Goal: Navigation & Orientation: Find specific page/section

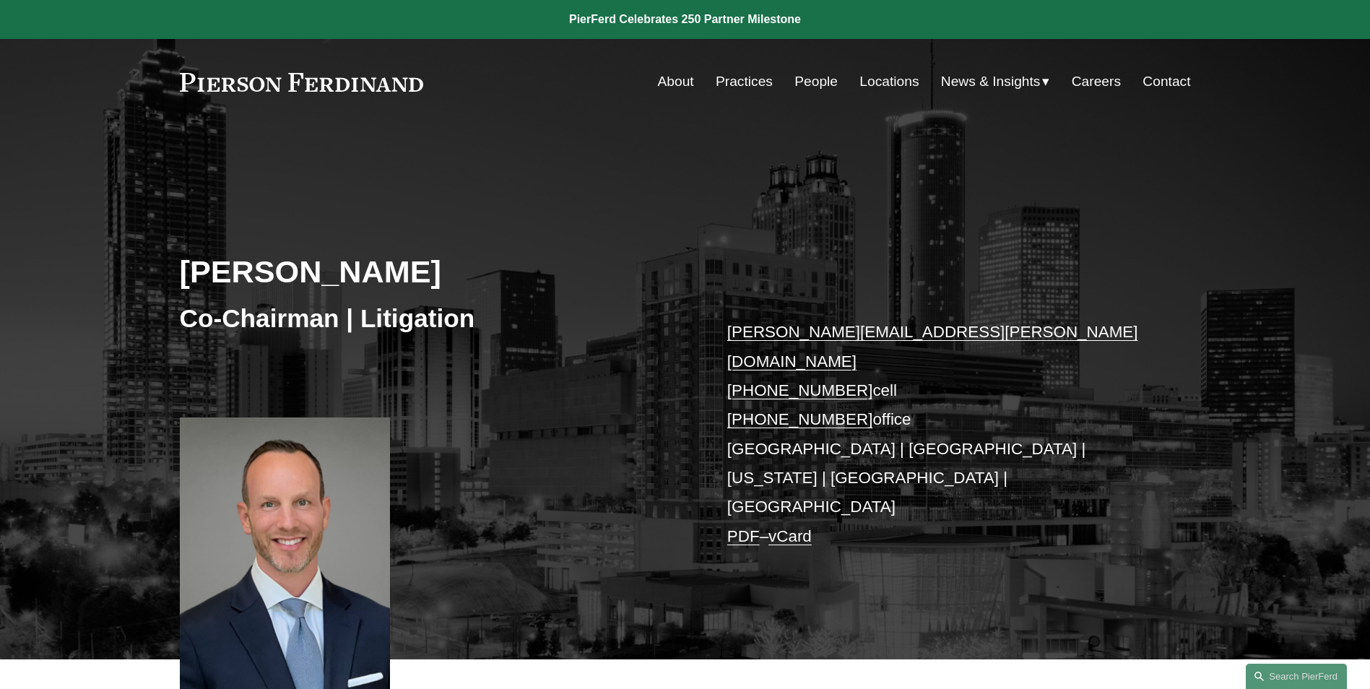
scroll to position [601, 0]
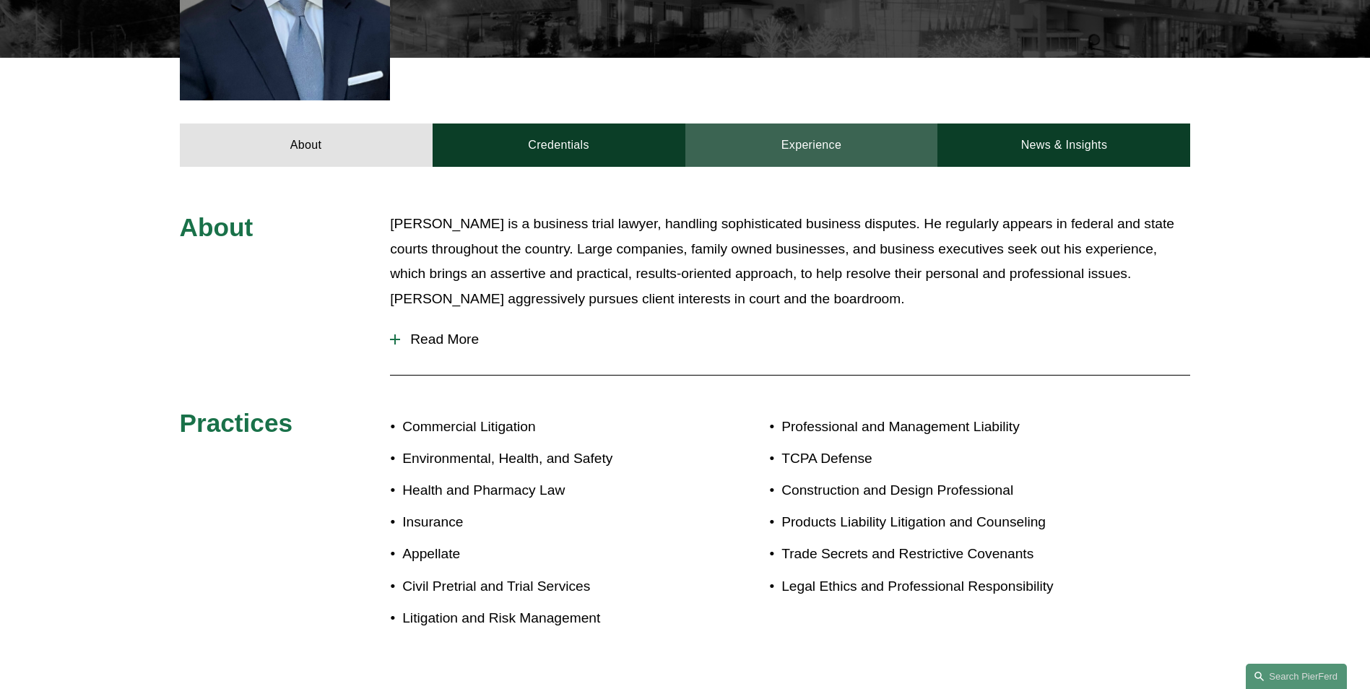
click at [807, 123] on link "Experience" at bounding box center [811, 144] width 253 height 43
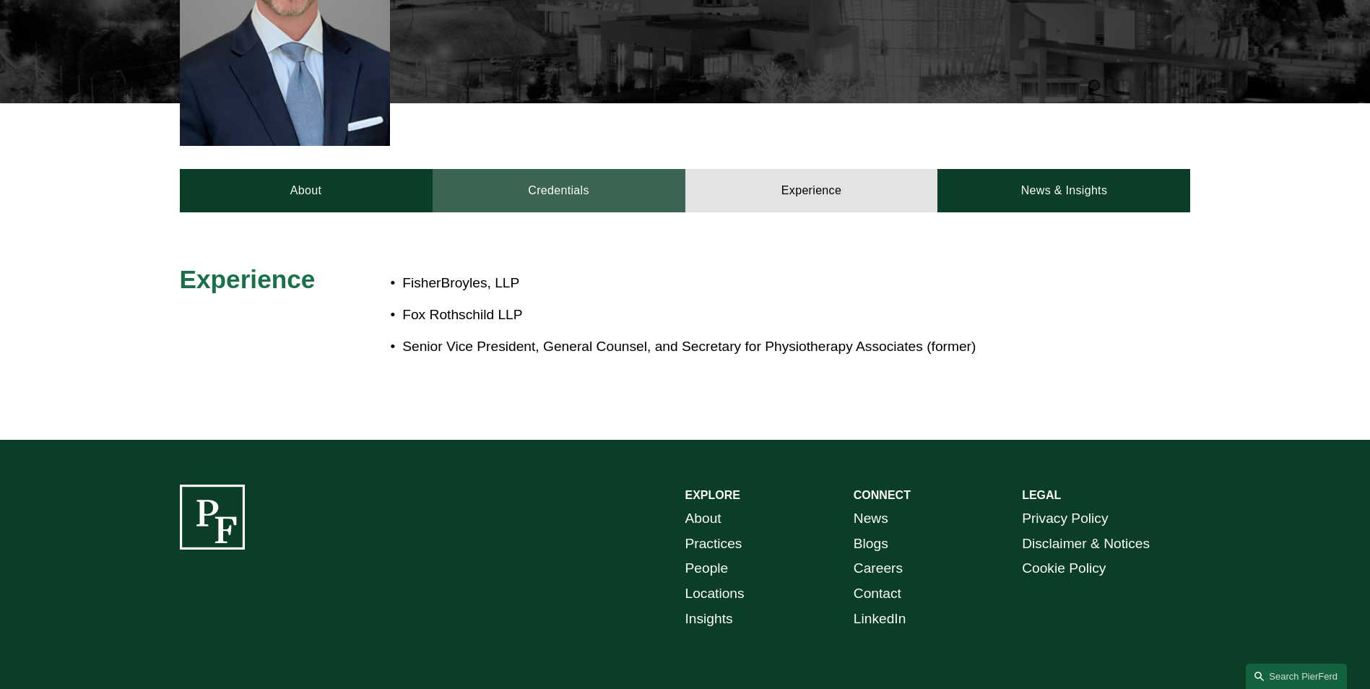
click at [566, 169] on link "Credentials" at bounding box center [559, 190] width 253 height 43
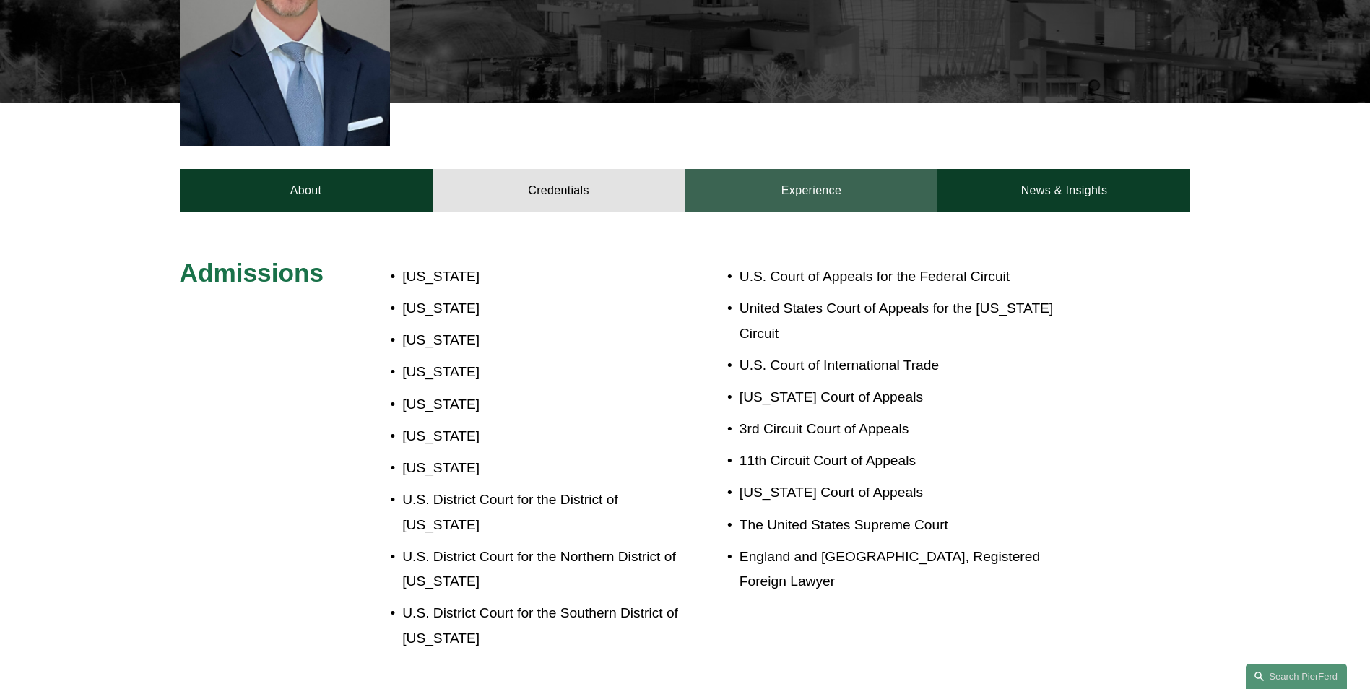
click at [788, 169] on link "Experience" at bounding box center [811, 190] width 253 height 43
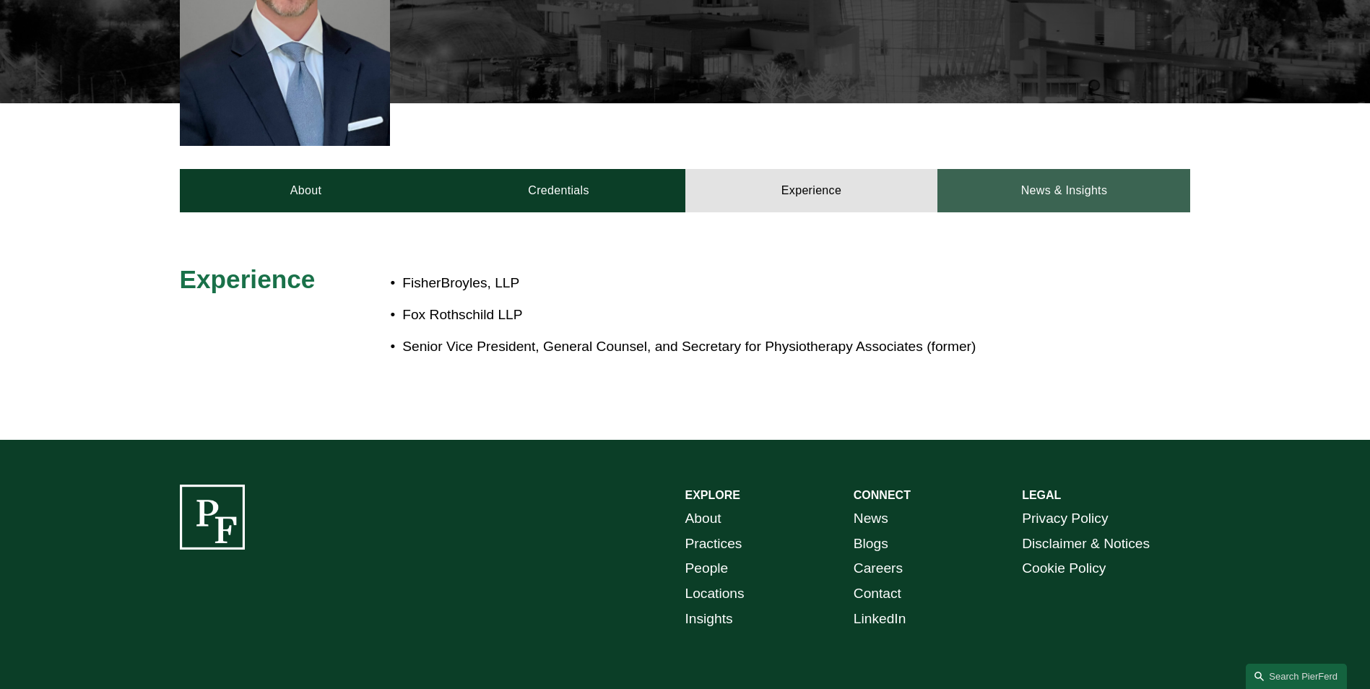
click at [1057, 169] on link "News & Insights" at bounding box center [1063, 190] width 253 height 43
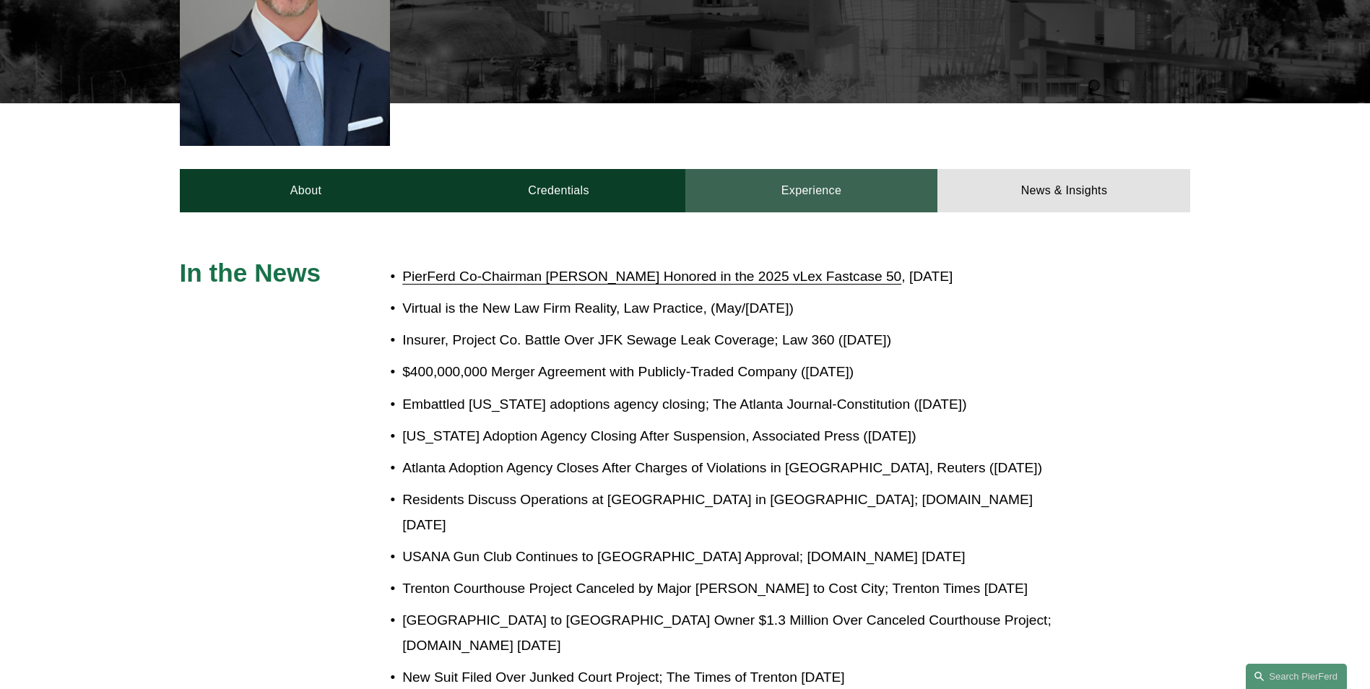
click at [767, 169] on link "Experience" at bounding box center [811, 190] width 253 height 43
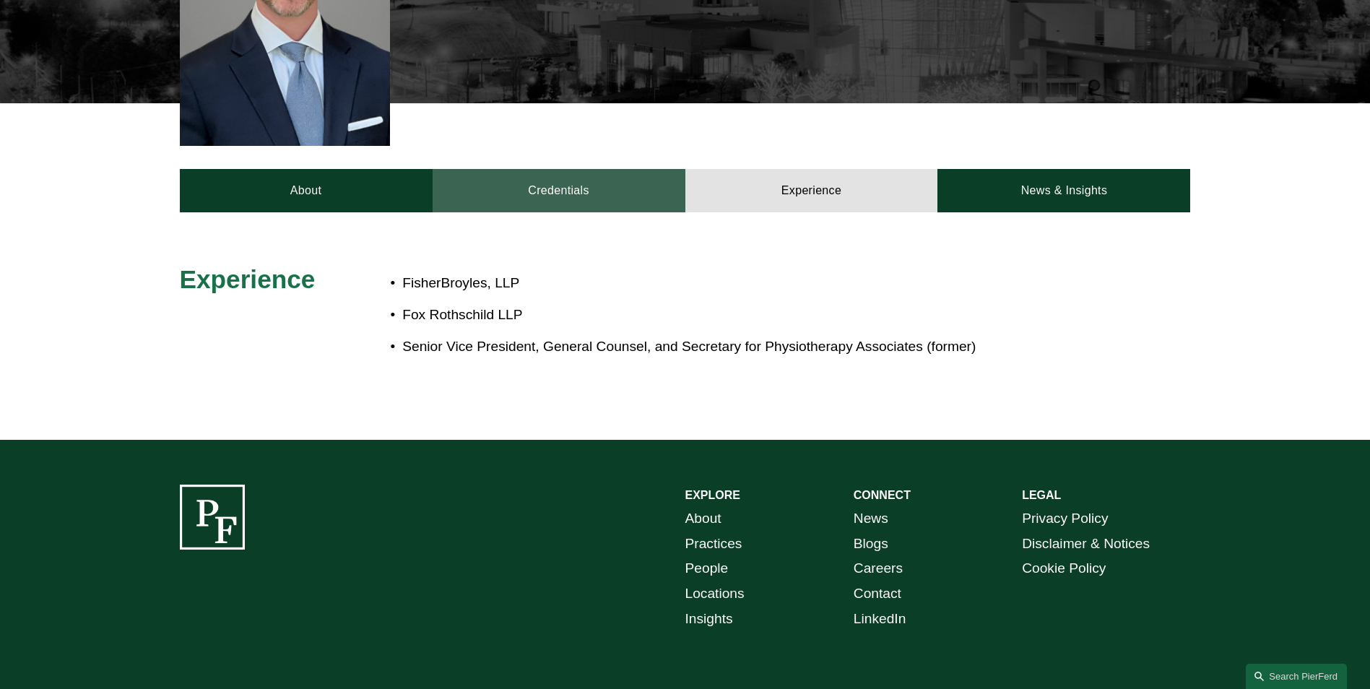
click at [615, 169] on link "Credentials" at bounding box center [559, 190] width 253 height 43
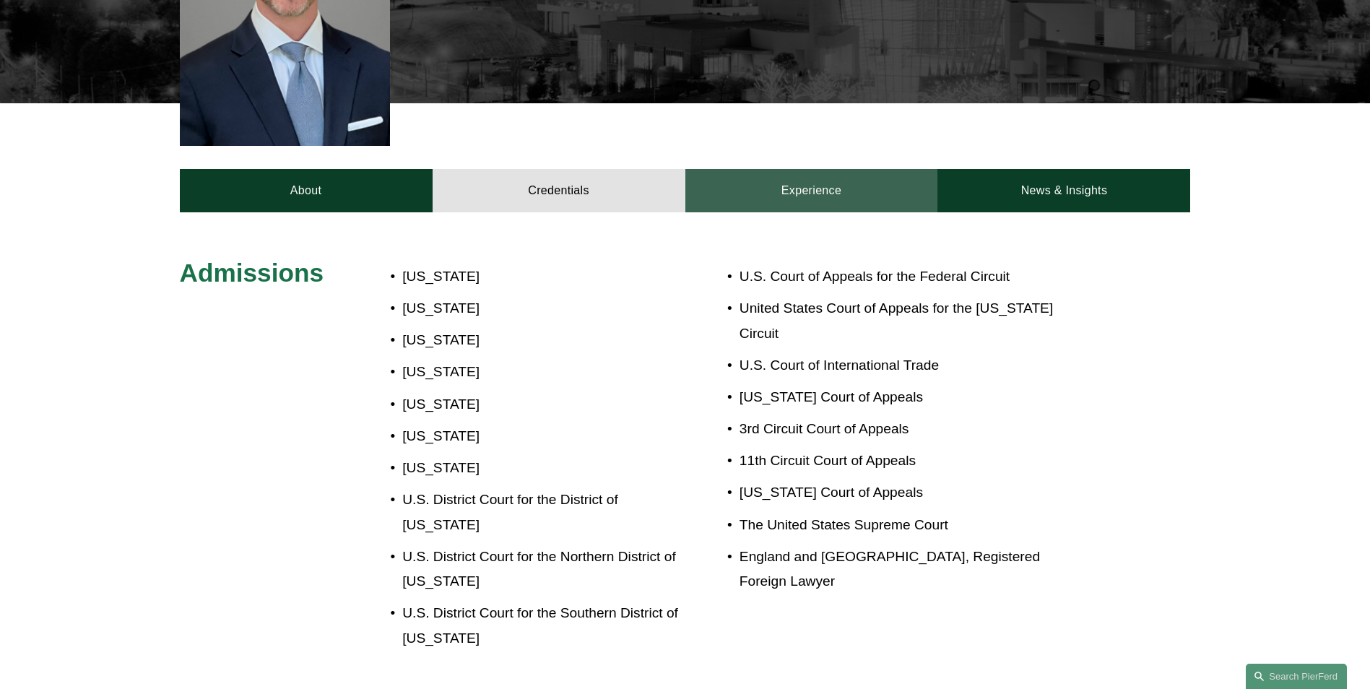
click at [783, 169] on link "Experience" at bounding box center [811, 190] width 253 height 43
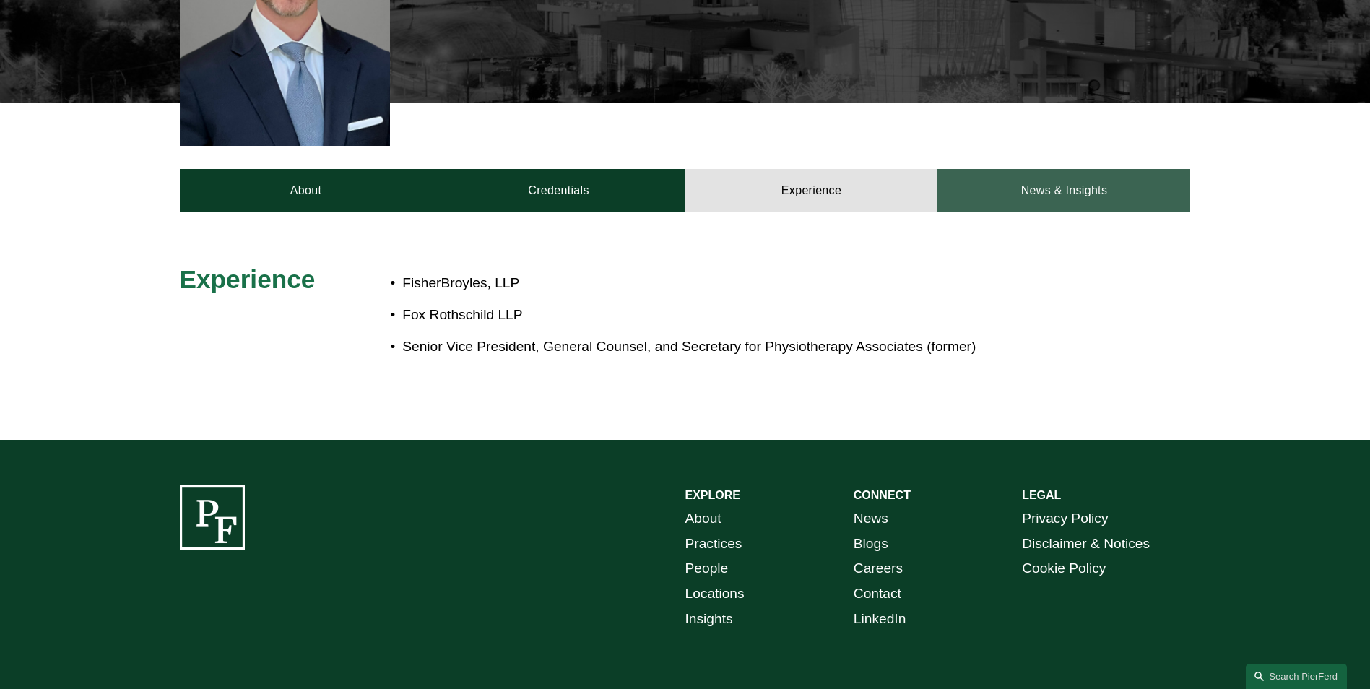
click at [1052, 169] on link "News & Insights" at bounding box center [1063, 190] width 253 height 43
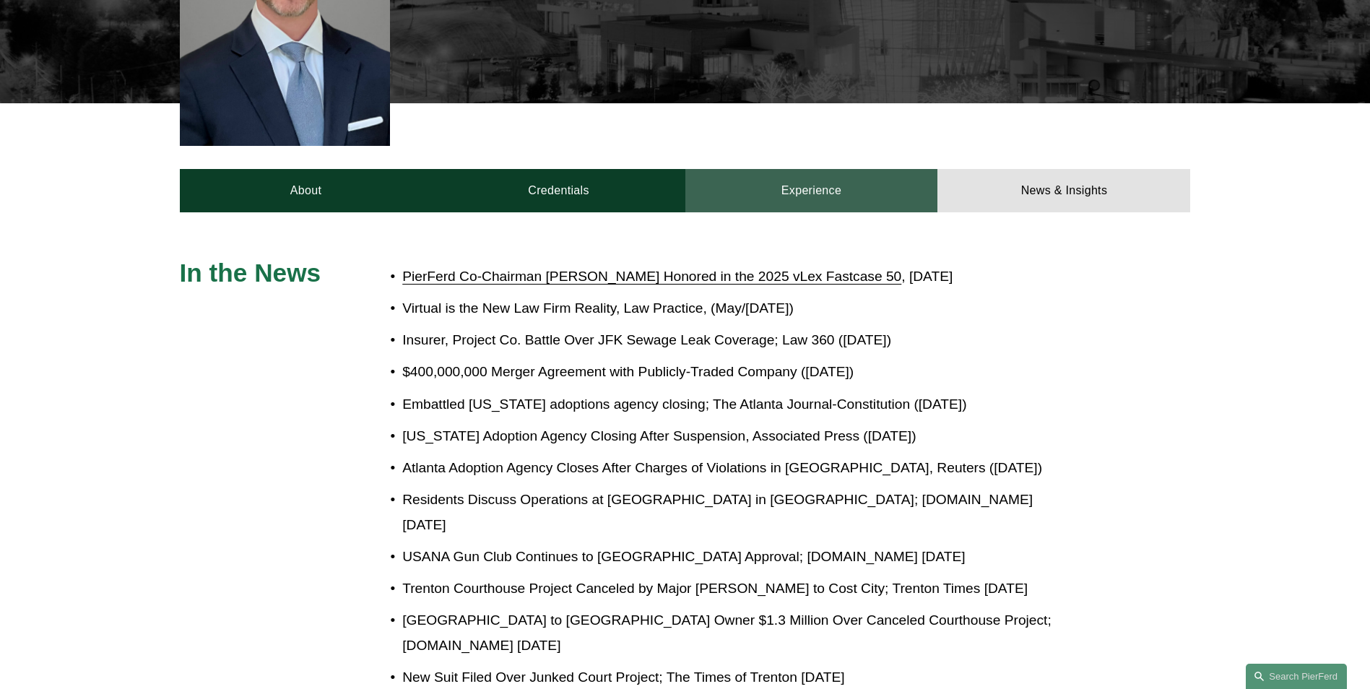
click at [836, 169] on link "Experience" at bounding box center [811, 190] width 253 height 43
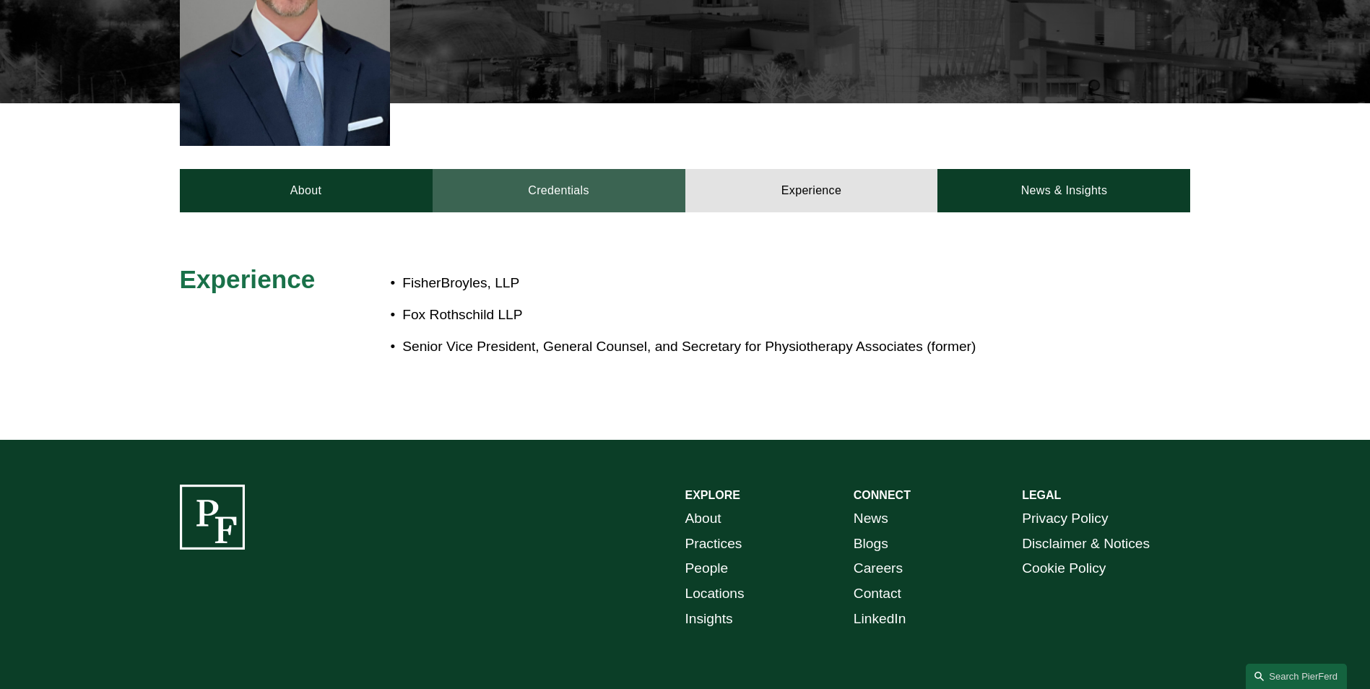
click at [563, 169] on link "Credentials" at bounding box center [559, 190] width 253 height 43
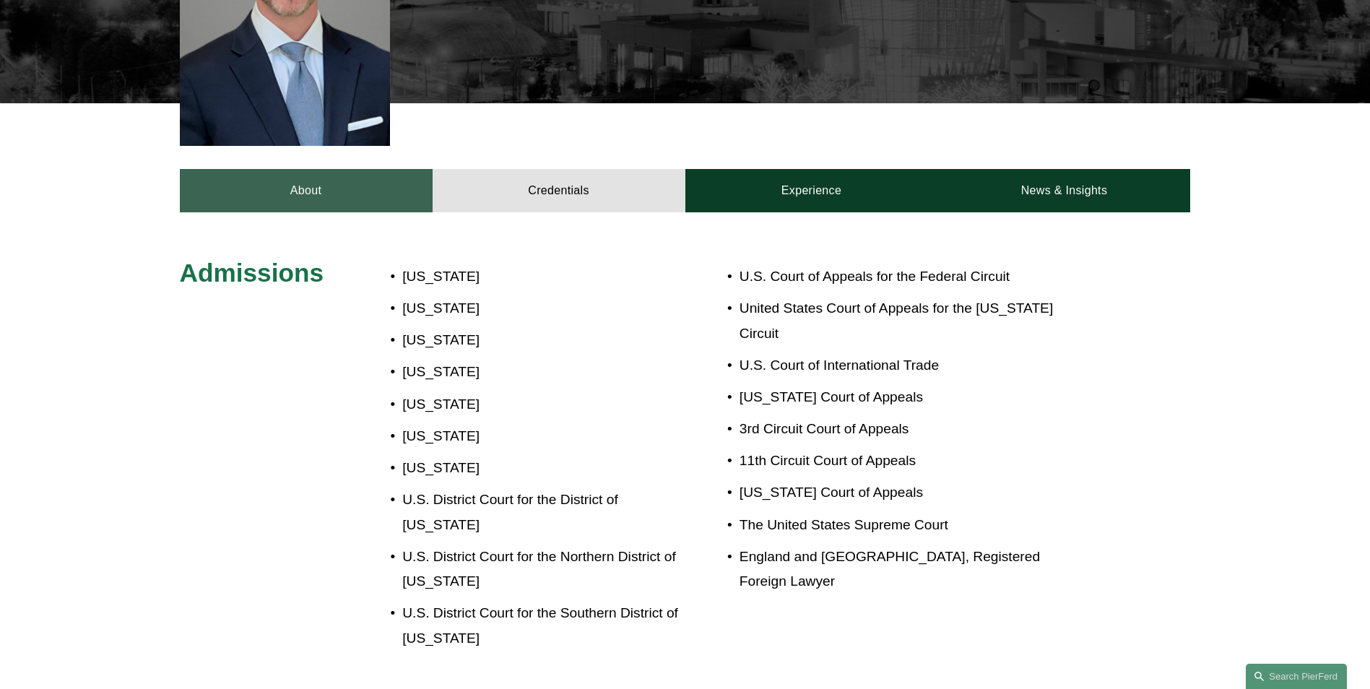
click at [291, 169] on link "About" at bounding box center [306, 190] width 253 height 43
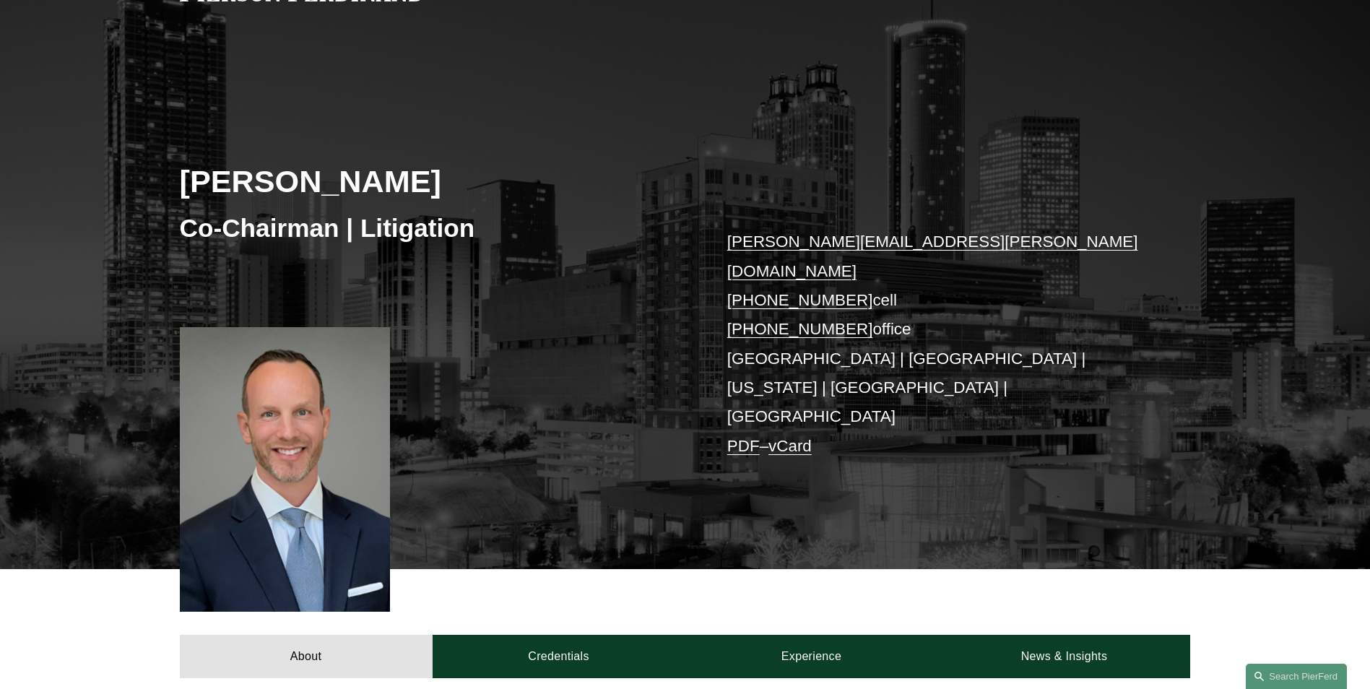
scroll to position [0, 0]
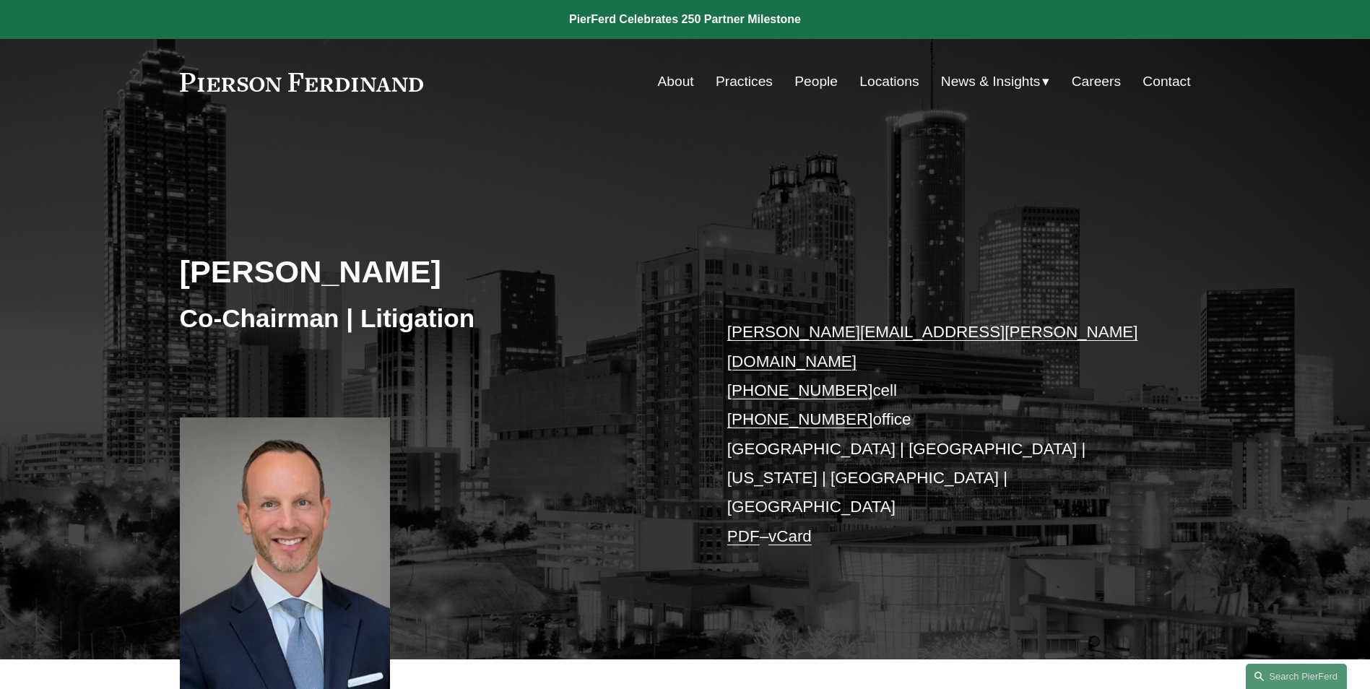
click at [297, 81] on link at bounding box center [302, 82] width 244 height 19
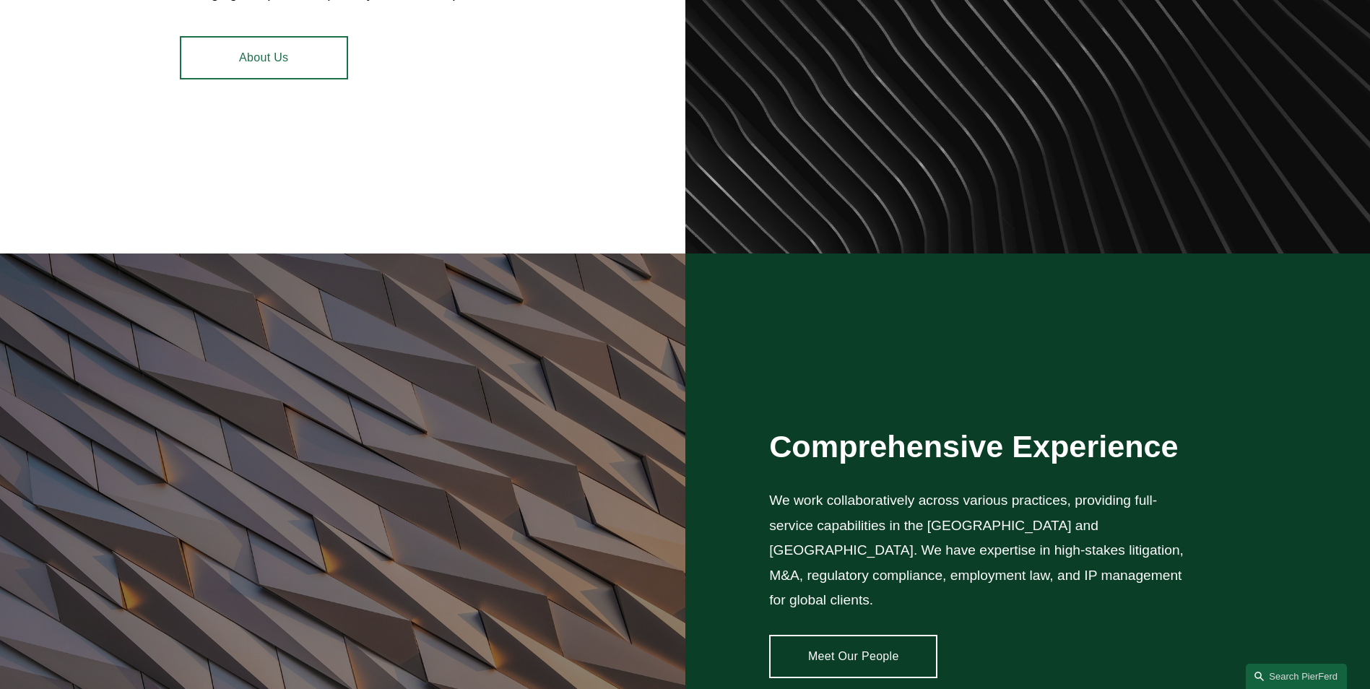
scroll to position [939, 0]
